Goal: Check status: Check status

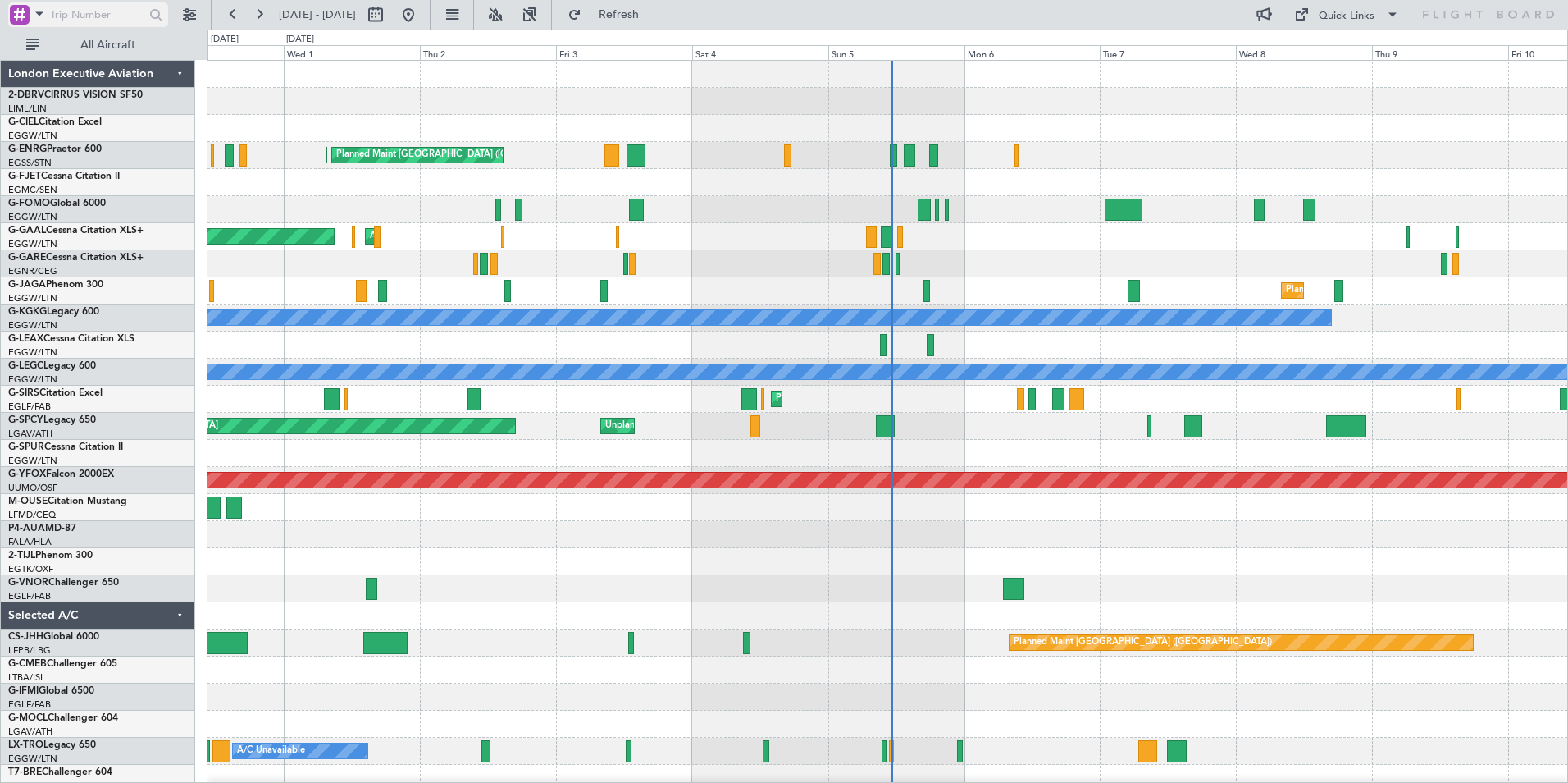
click at [41, 14] on span at bounding box center [40, 13] width 19 height 20
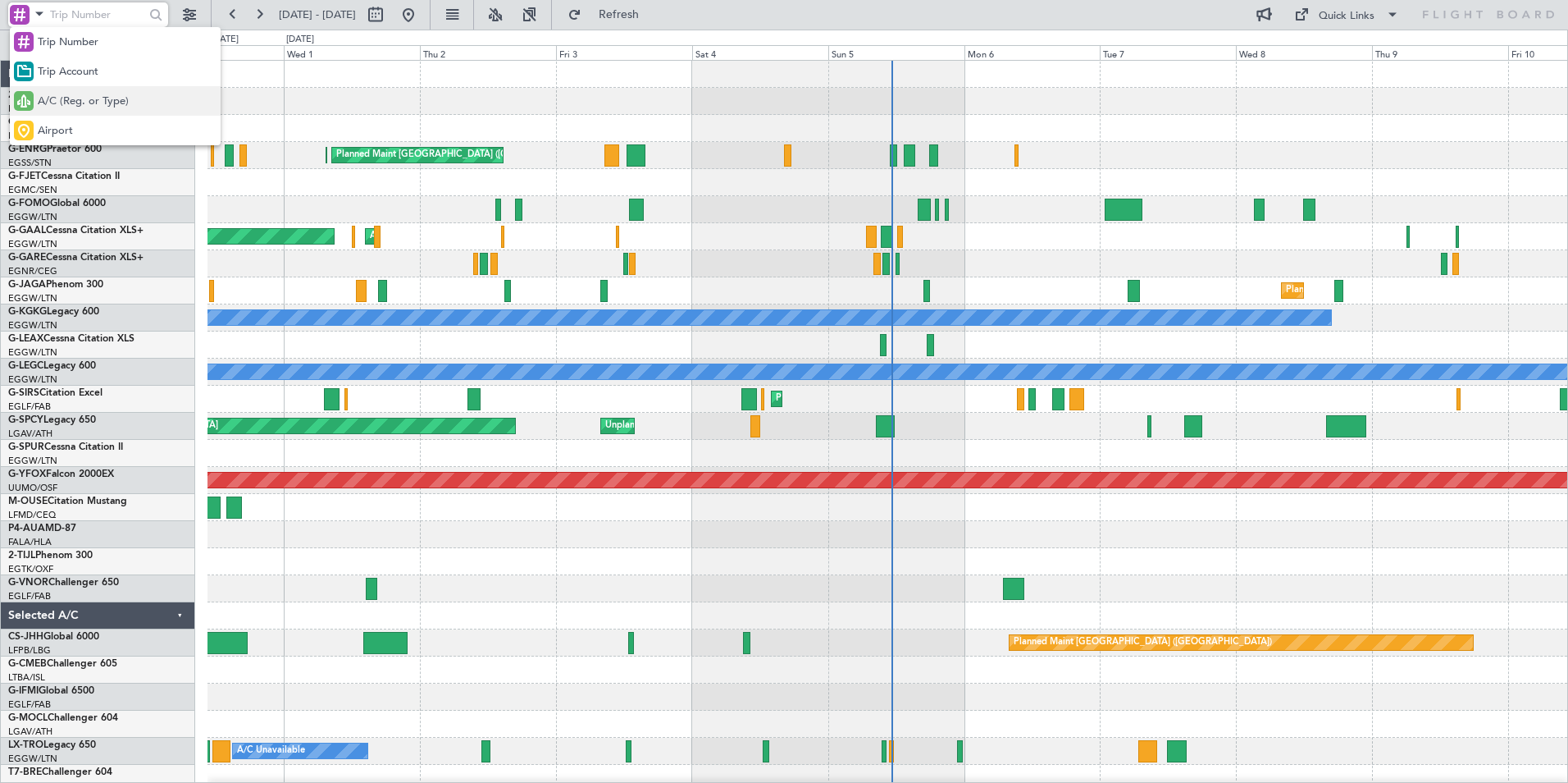
click at [61, 100] on span "A/C (Reg. or Type)" at bounding box center [83, 102] width 91 height 16
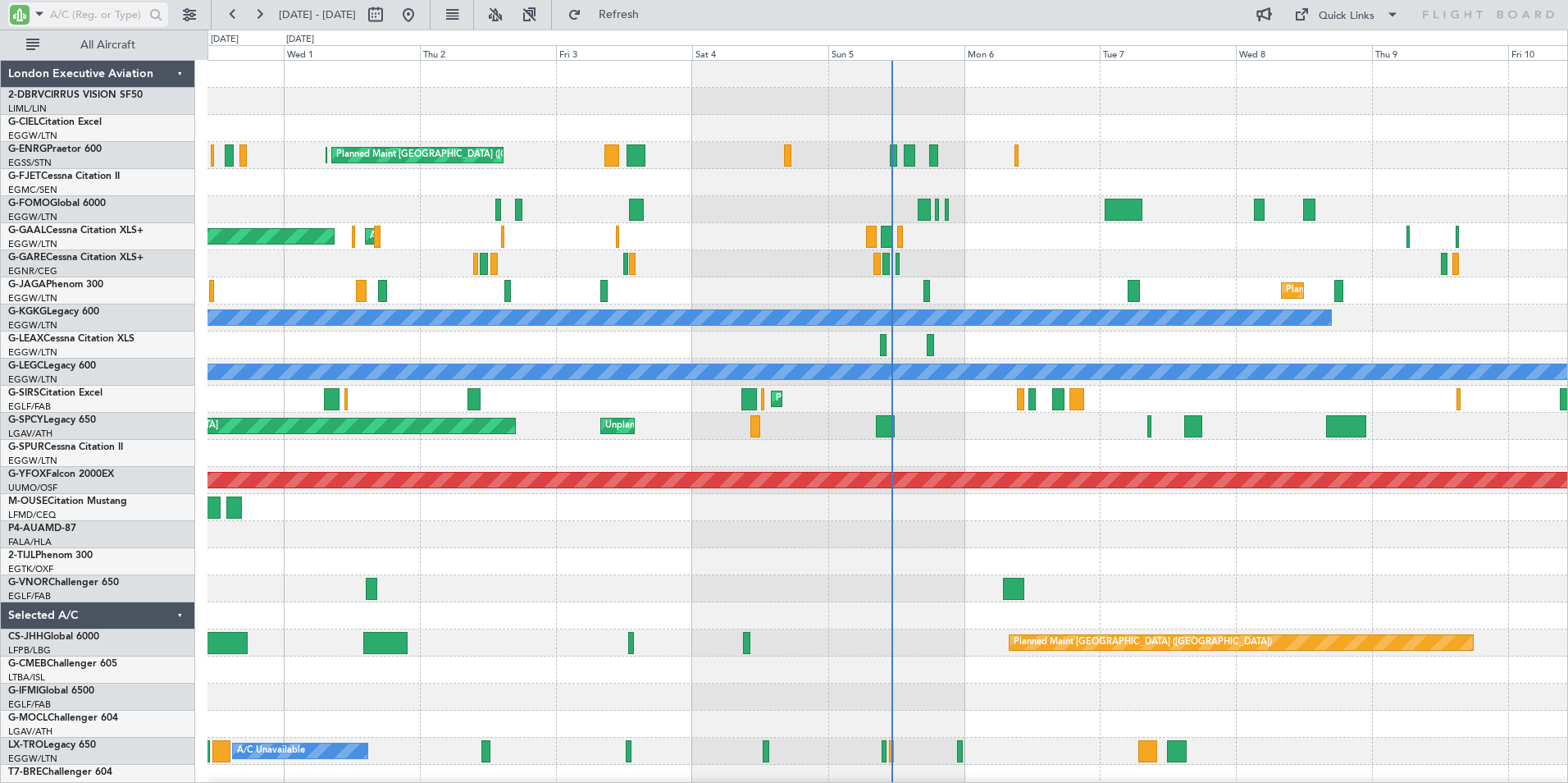
click at [74, 11] on input "text" at bounding box center [97, 15] width 94 height 24
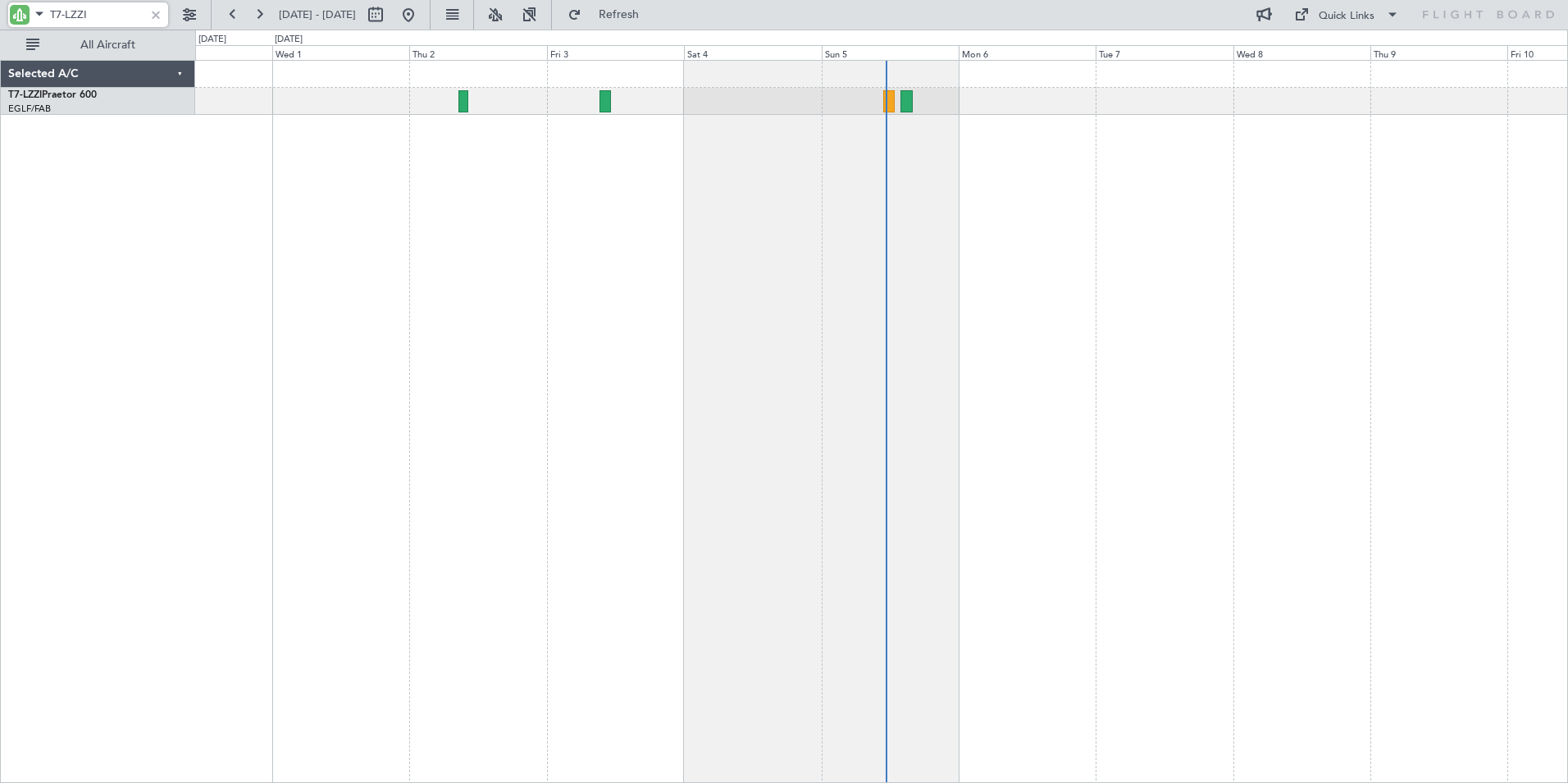
type input "T7-LZZI"
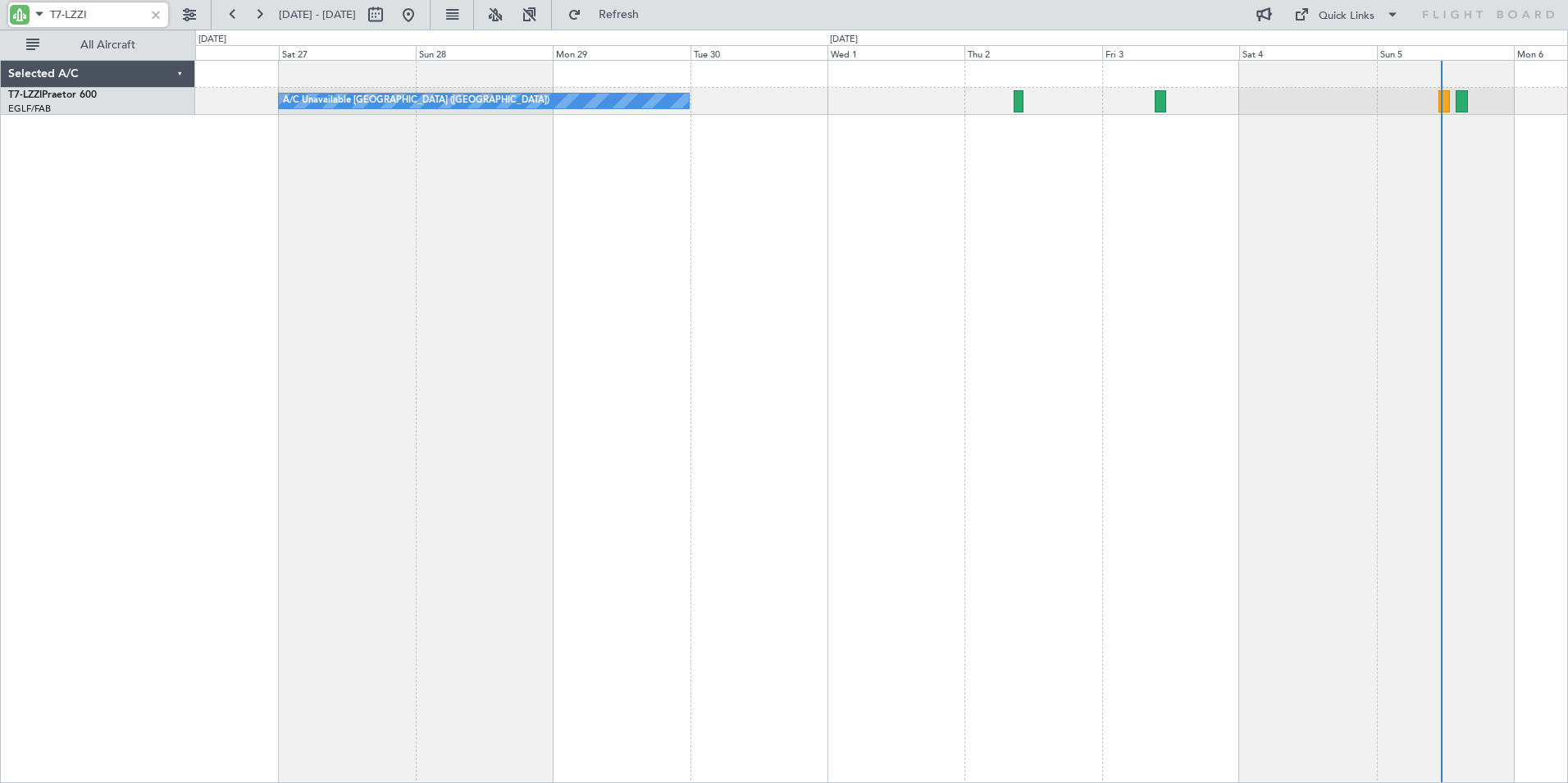
click at [1036, 213] on div "A/C Unavailable [GEOGRAPHIC_DATA] ([GEOGRAPHIC_DATA])" at bounding box center [881, 421] width 1373 height 723
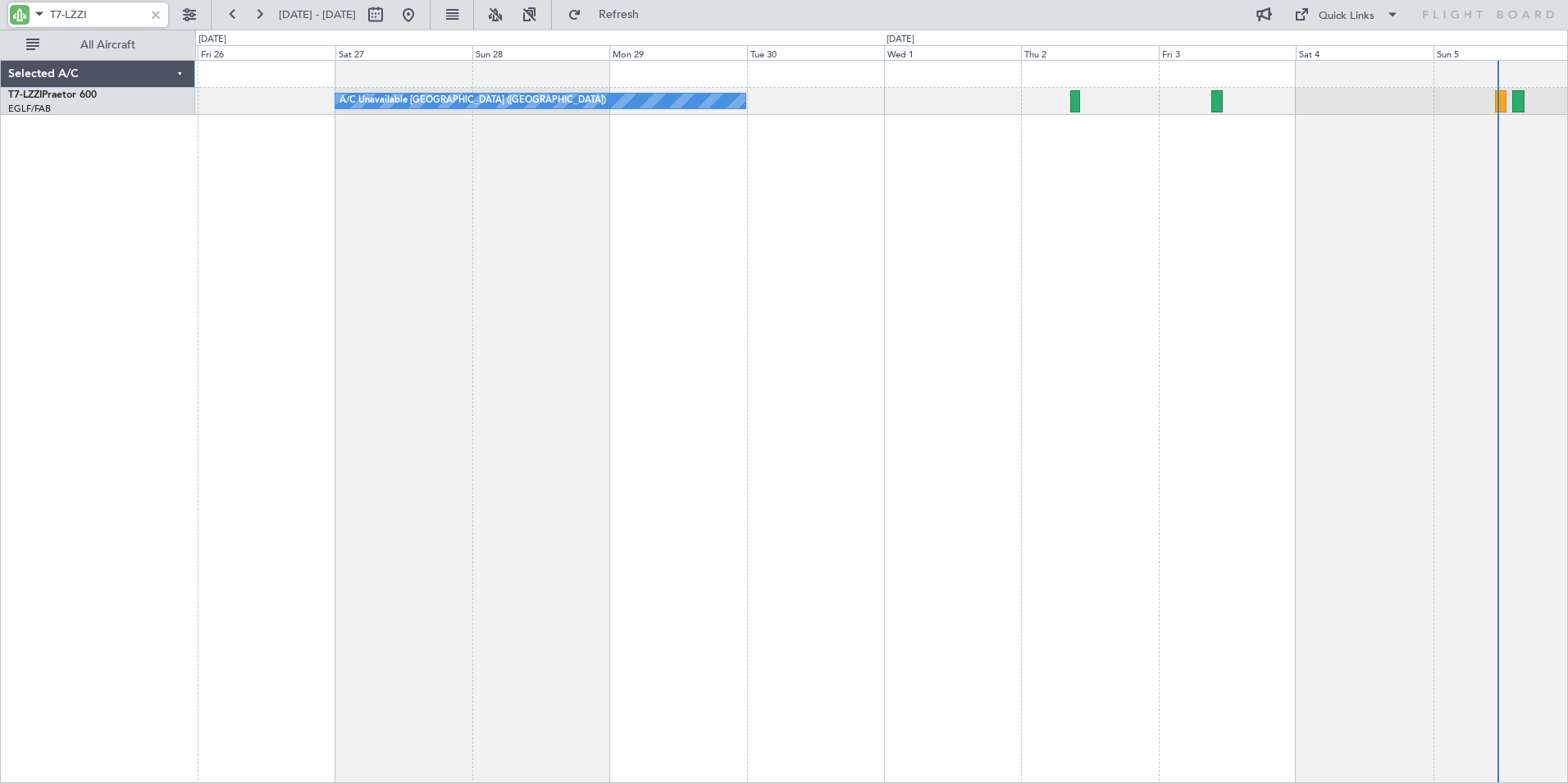
click at [953, 201] on div "A/C Unavailable [GEOGRAPHIC_DATA] ([GEOGRAPHIC_DATA])" at bounding box center [881, 421] width 1373 height 723
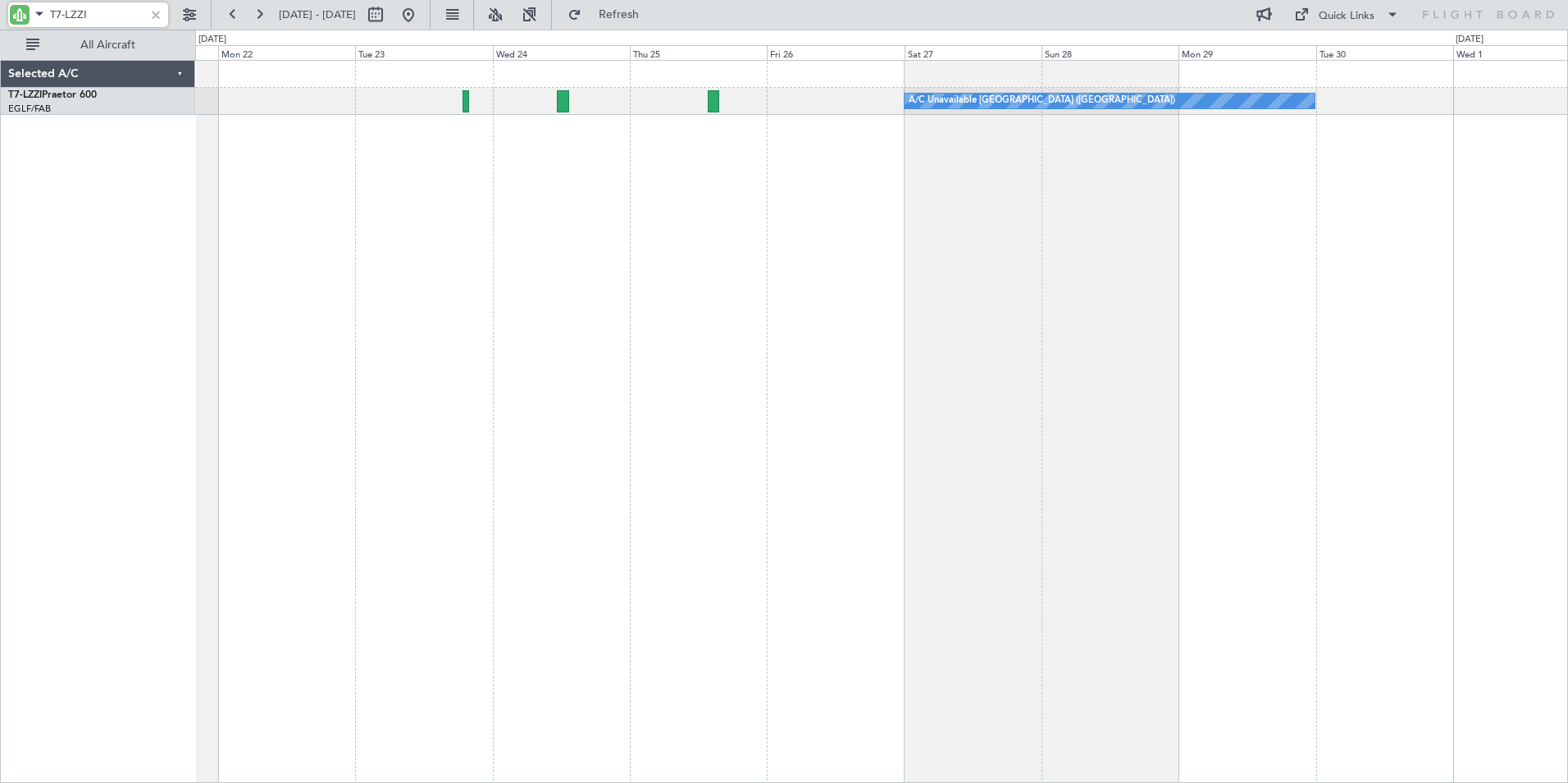
click at [595, 208] on div "A/C Unavailable [GEOGRAPHIC_DATA] ([GEOGRAPHIC_DATA])" at bounding box center [881, 421] width 1373 height 723
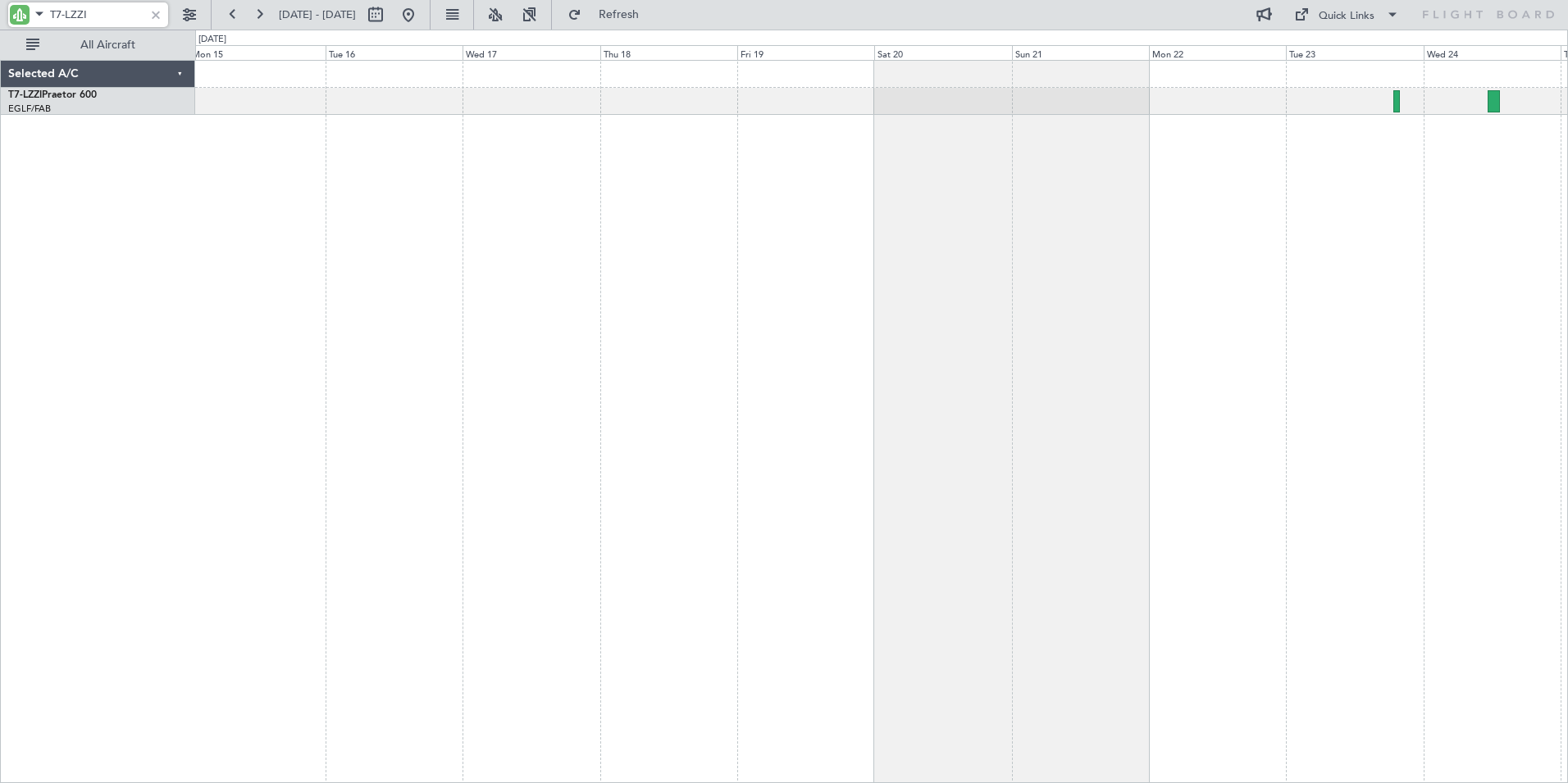
click at [848, 223] on div "A/C Unavailable [GEOGRAPHIC_DATA] ([GEOGRAPHIC_DATA])" at bounding box center [881, 421] width 1373 height 723
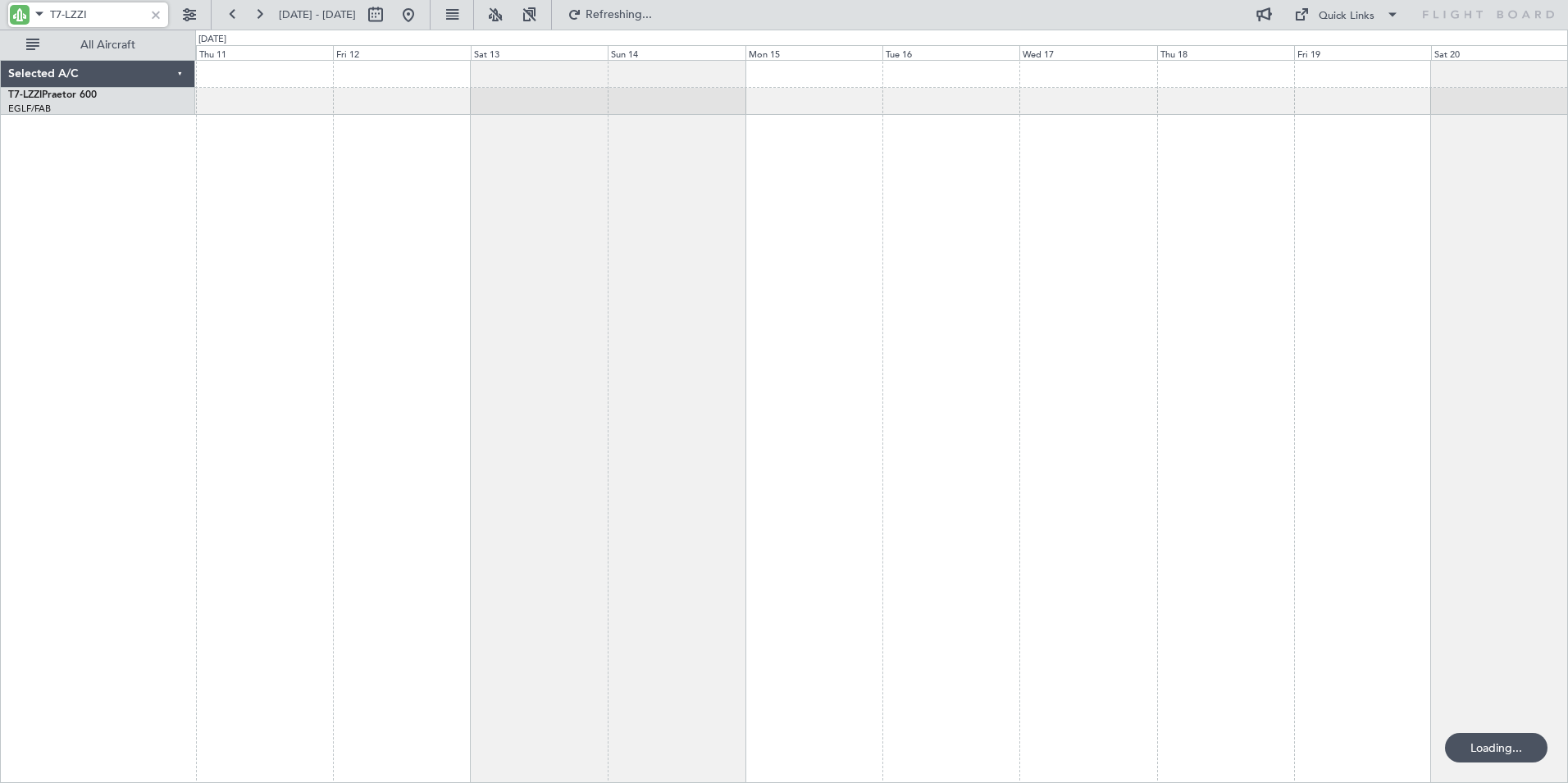
click at [956, 208] on div at bounding box center [881, 421] width 1373 height 723
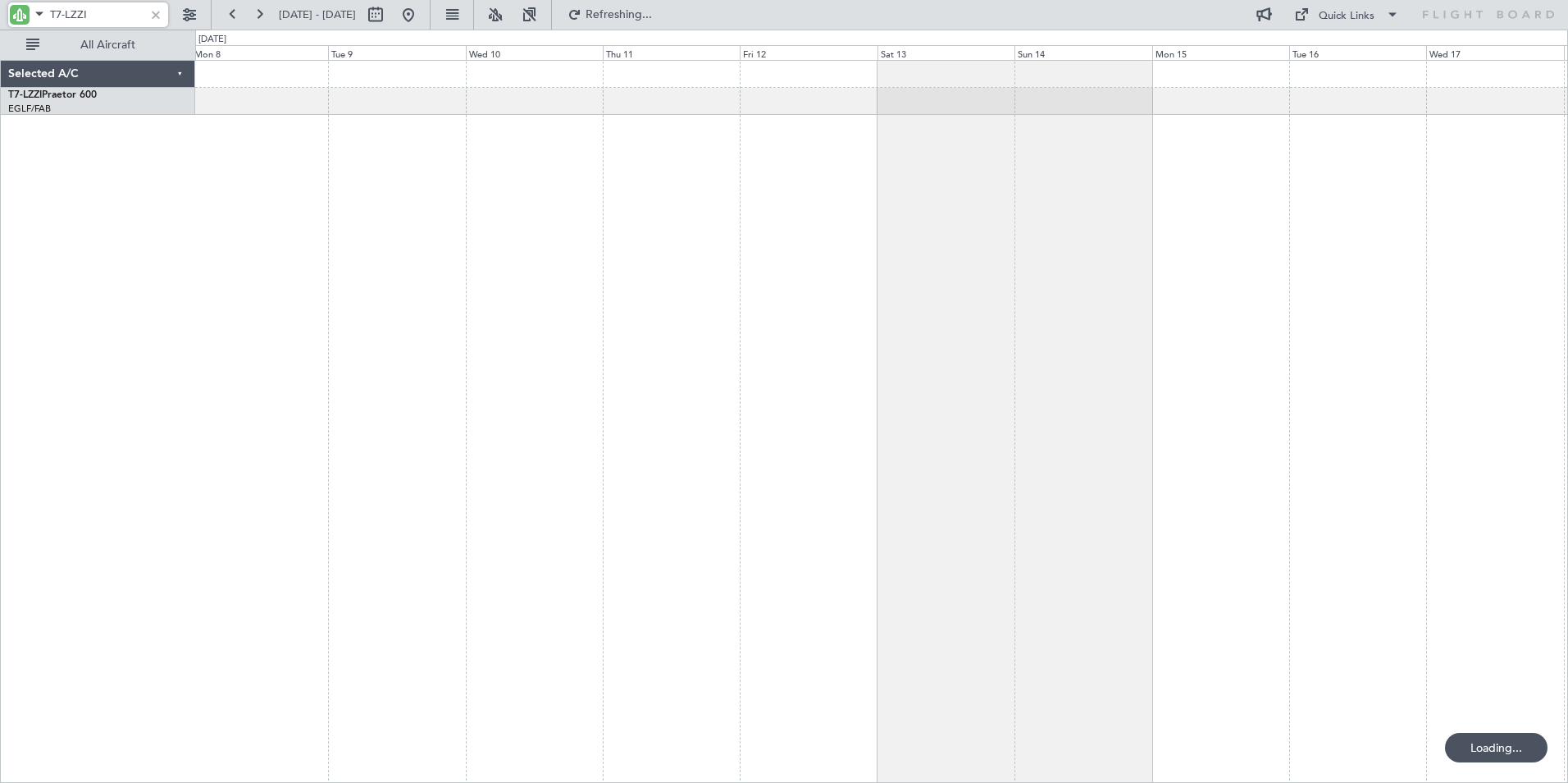
click at [749, 184] on div at bounding box center [881, 421] width 1373 height 723
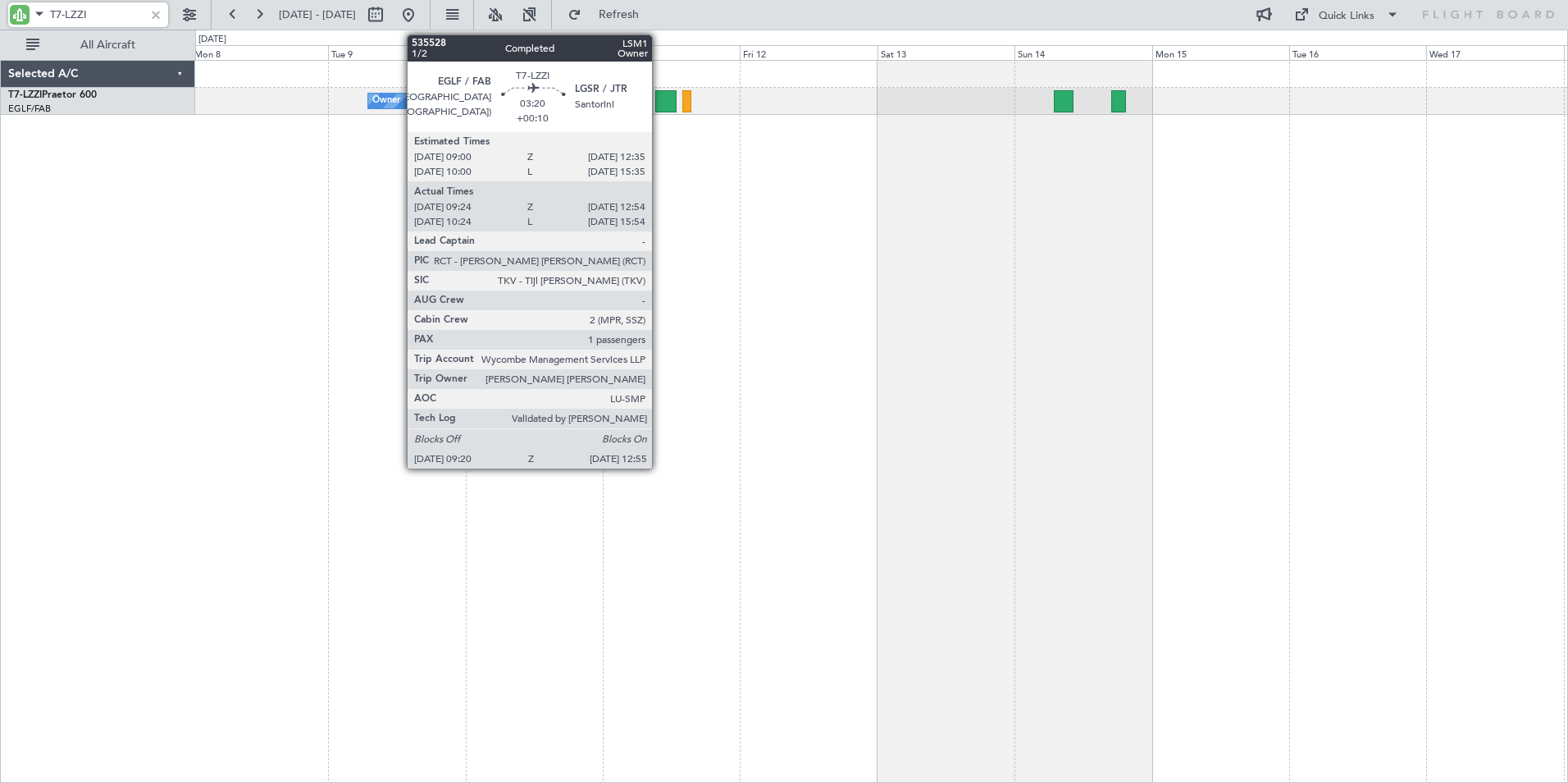
click at [659, 103] on div at bounding box center [665, 101] width 20 height 22
